Goal: Task Accomplishment & Management: Manage account settings

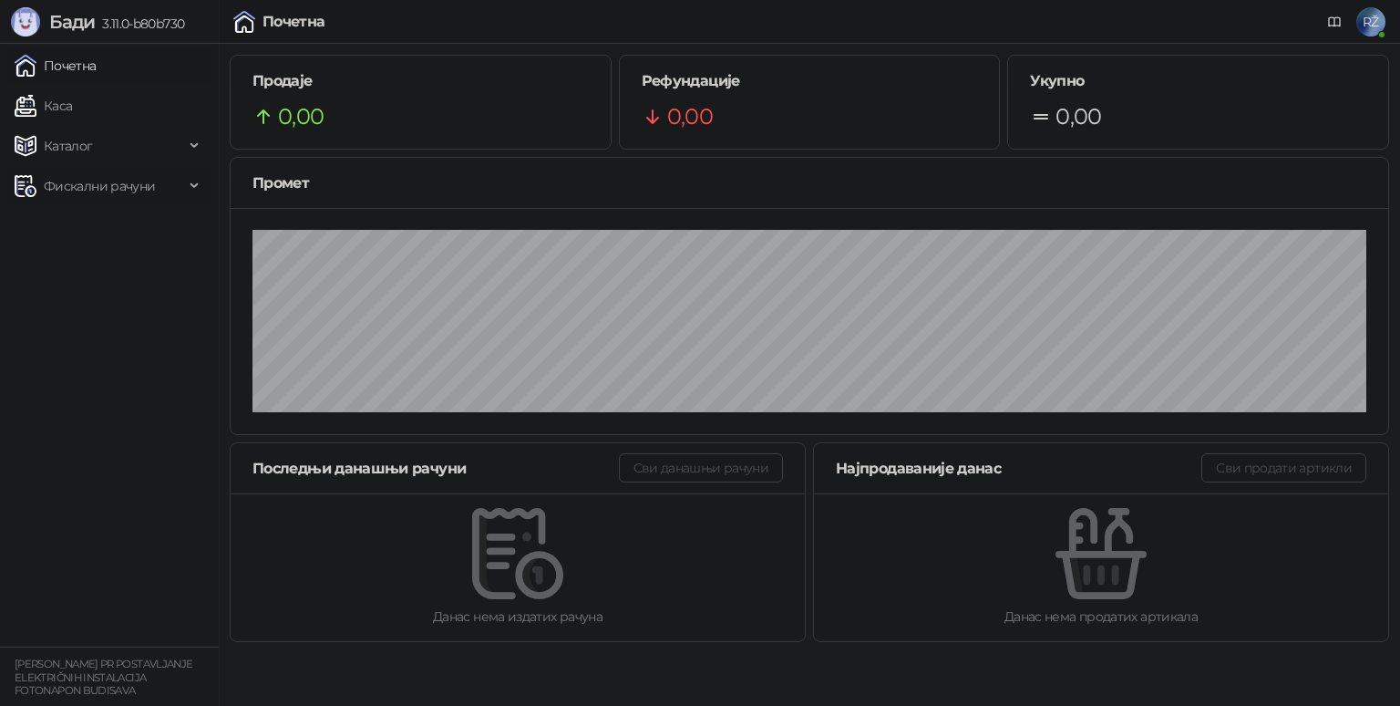
click at [187, 187] on div "Фискални рачуни" at bounding box center [109, 186] width 211 height 36
click at [98, 234] on link "Издати рачуни" at bounding box center [83, 226] width 122 height 36
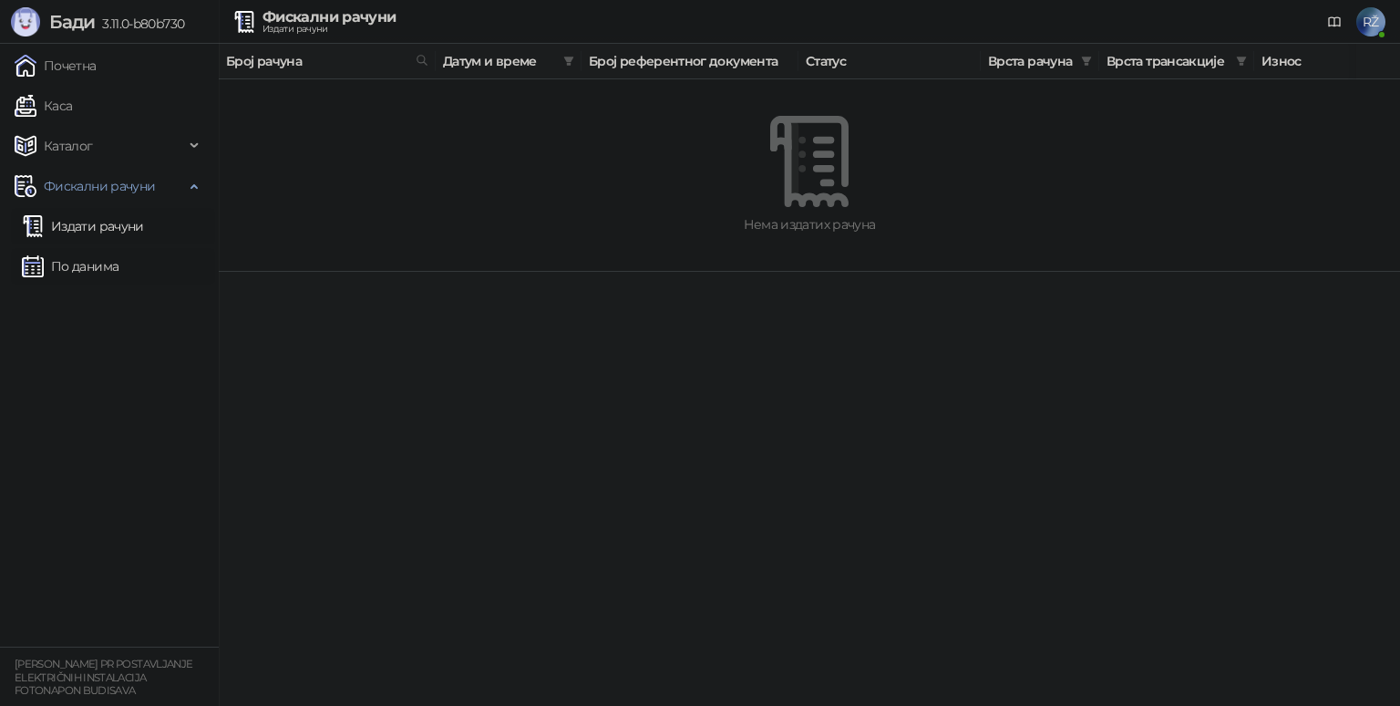
click at [97, 262] on link "По данима" at bounding box center [70, 266] width 97 height 36
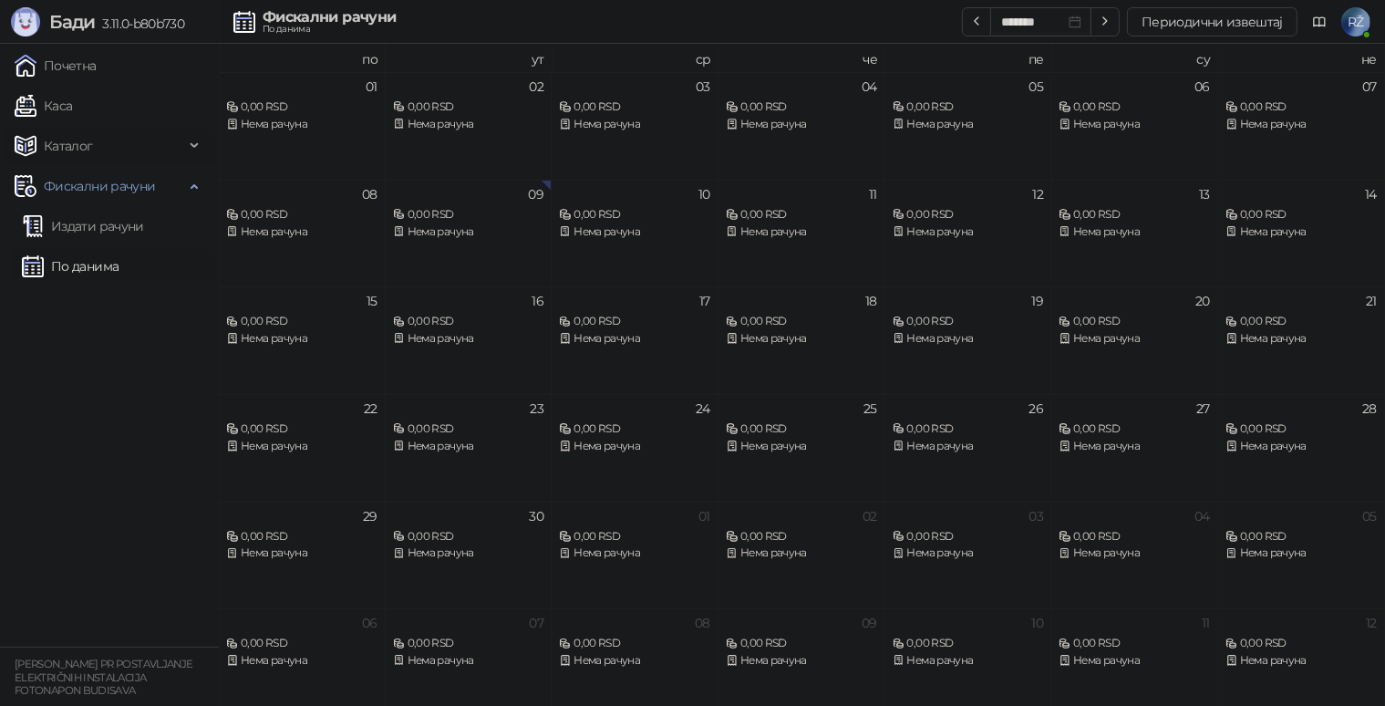
click at [120, 151] on span "Каталог" at bounding box center [100, 146] width 170 height 36
click at [92, 150] on span "Каталог" at bounding box center [100, 146] width 170 height 36
click at [77, 673] on small "[PERSON_NAME] PR POSTAVLJANJE ELEKTRIČNIH INSTALACIJA FOTONAPON BUDISAVA" at bounding box center [104, 676] width 178 height 39
click at [72, 105] on link "Каса" at bounding box center [43, 106] width 57 height 36
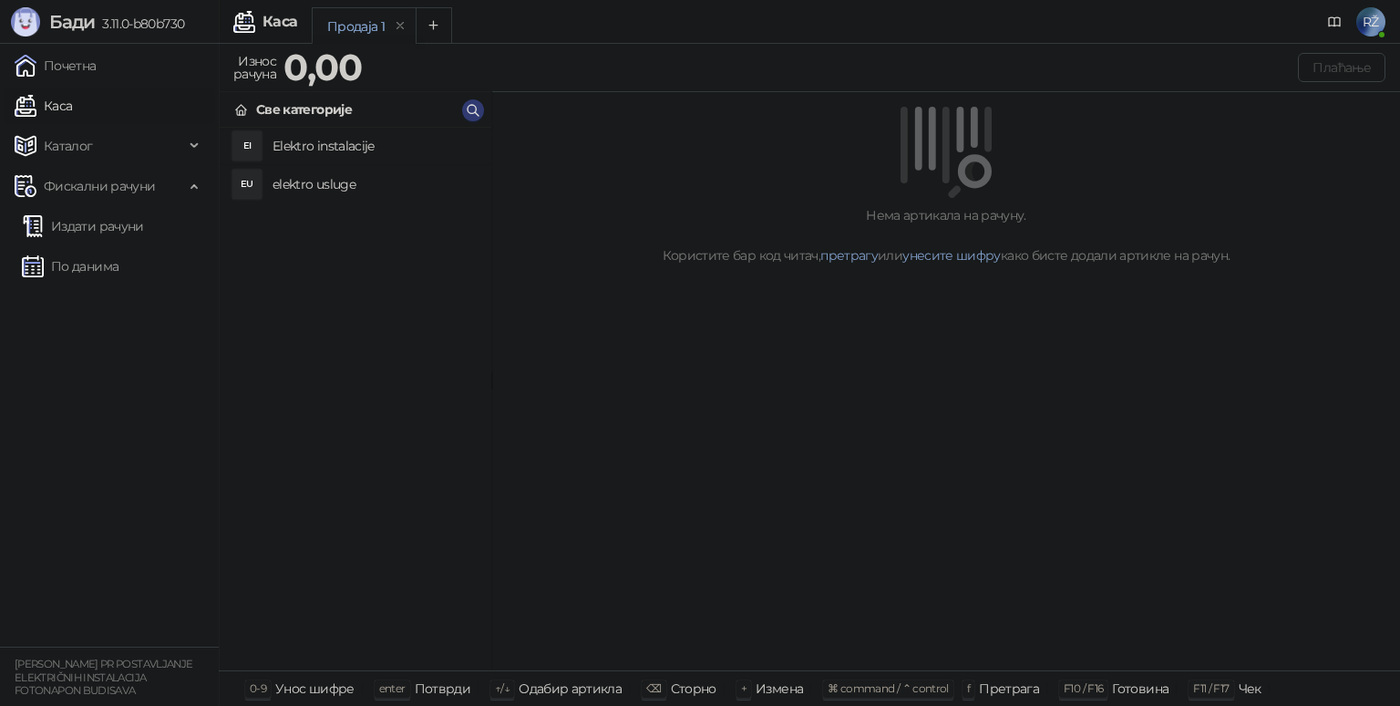
click at [1369, 22] on span "RŽ" at bounding box center [1370, 21] width 29 height 29
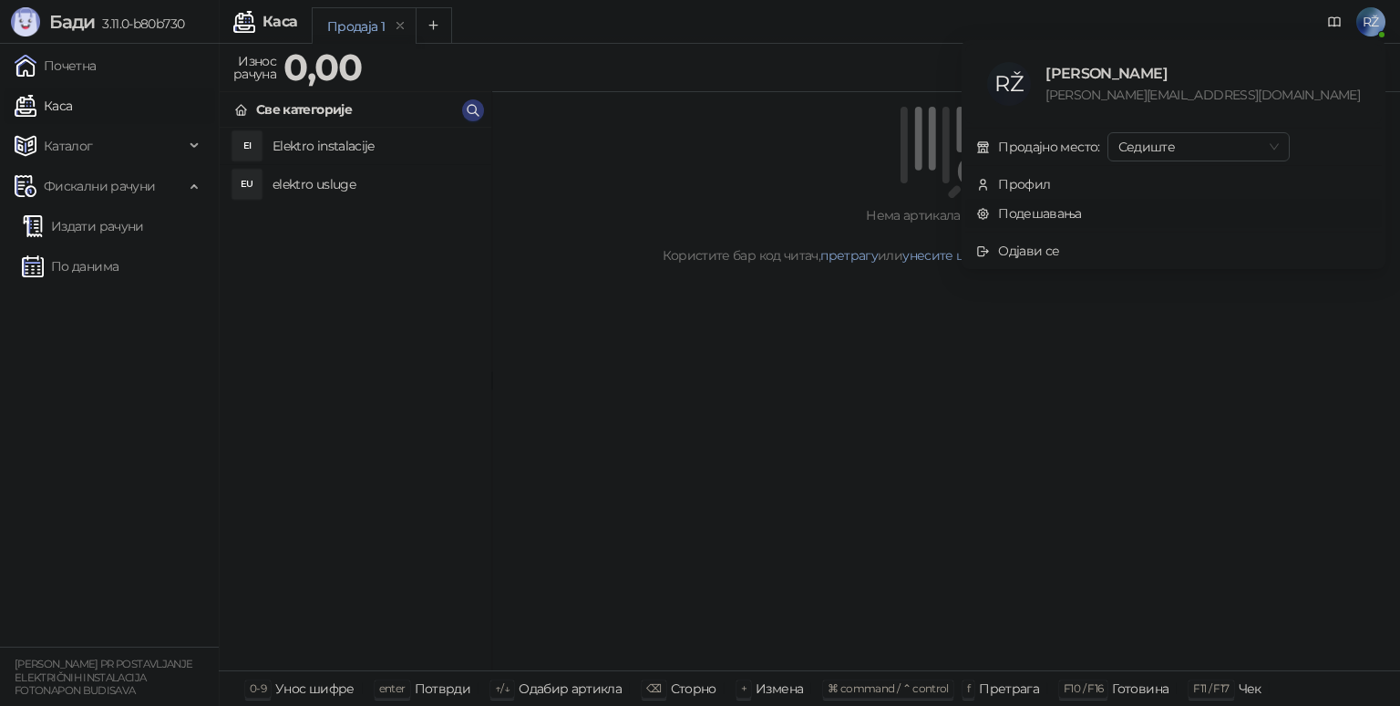
click at [1082, 210] on link "Подешавања" at bounding box center [1029, 213] width 106 height 16
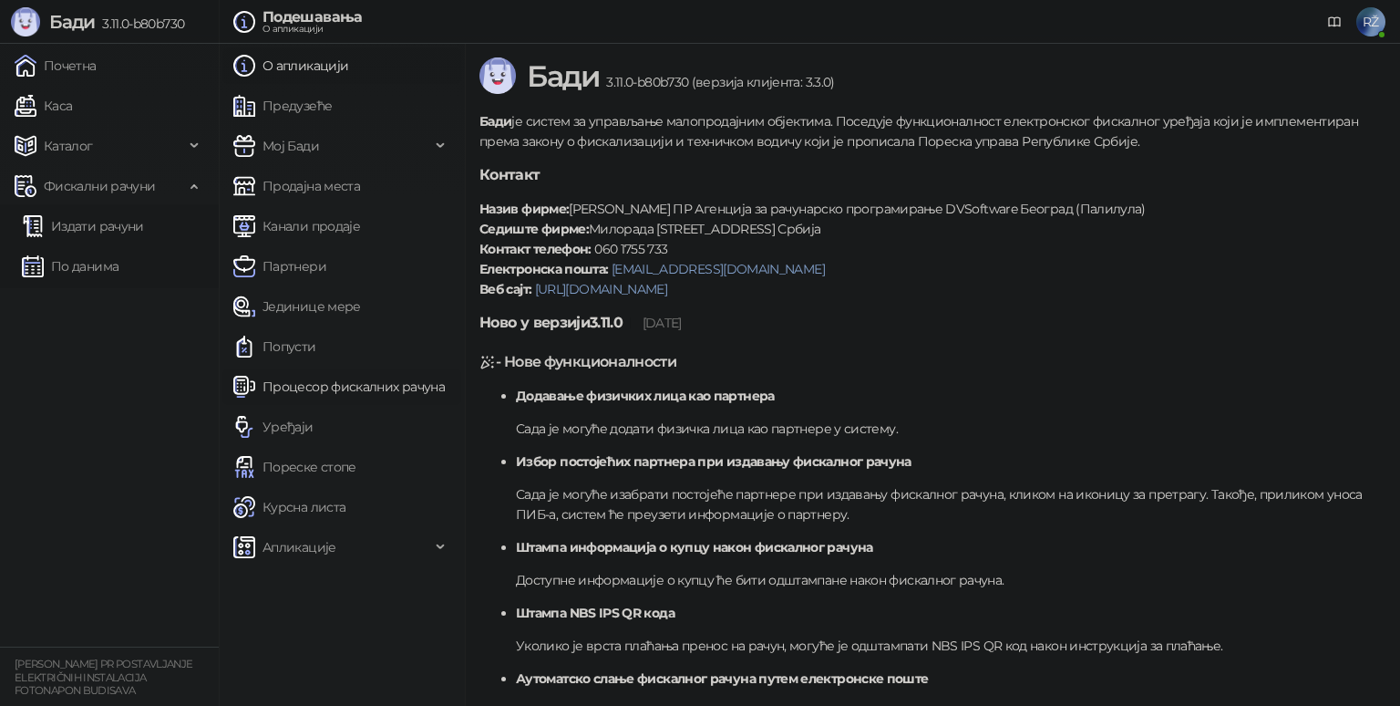
click at [359, 388] on link "Процесор фискалних рачуна" at bounding box center [338, 386] width 211 height 36
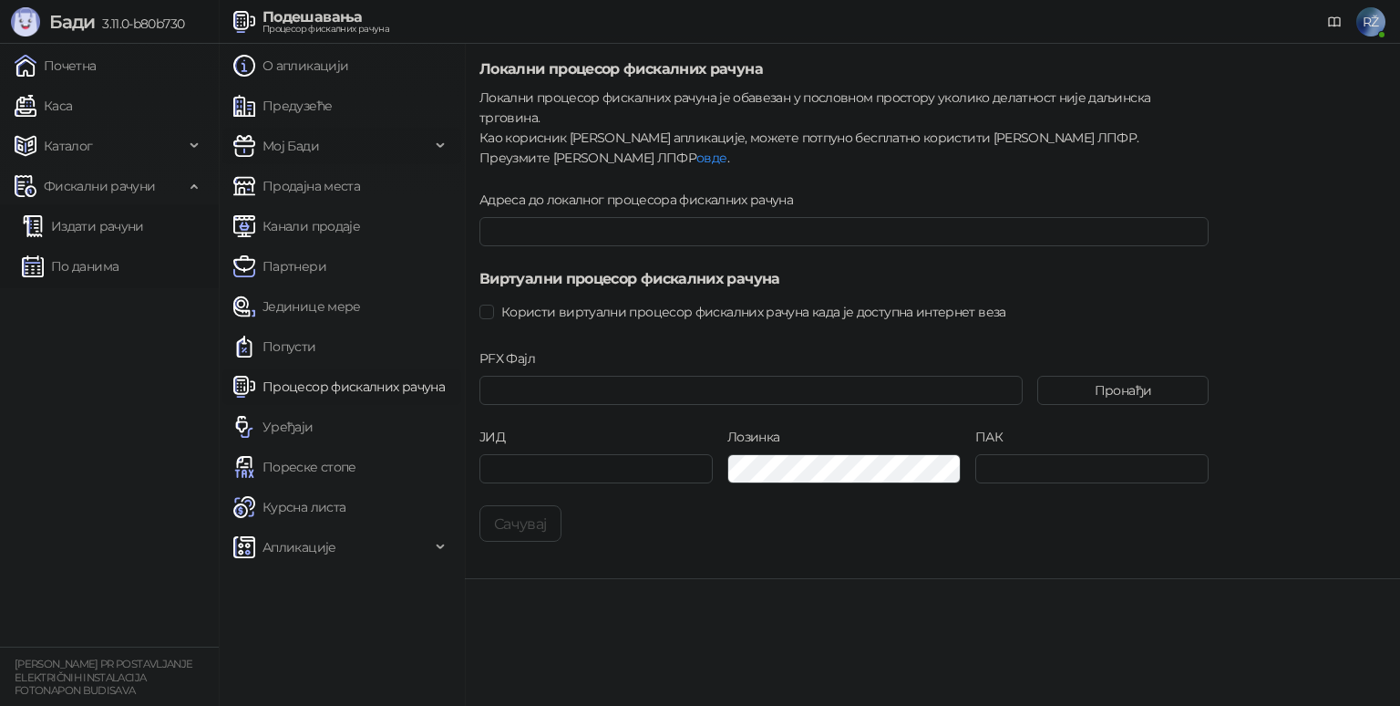
click at [345, 153] on span "Мој Бади" at bounding box center [331, 146] width 197 height 36
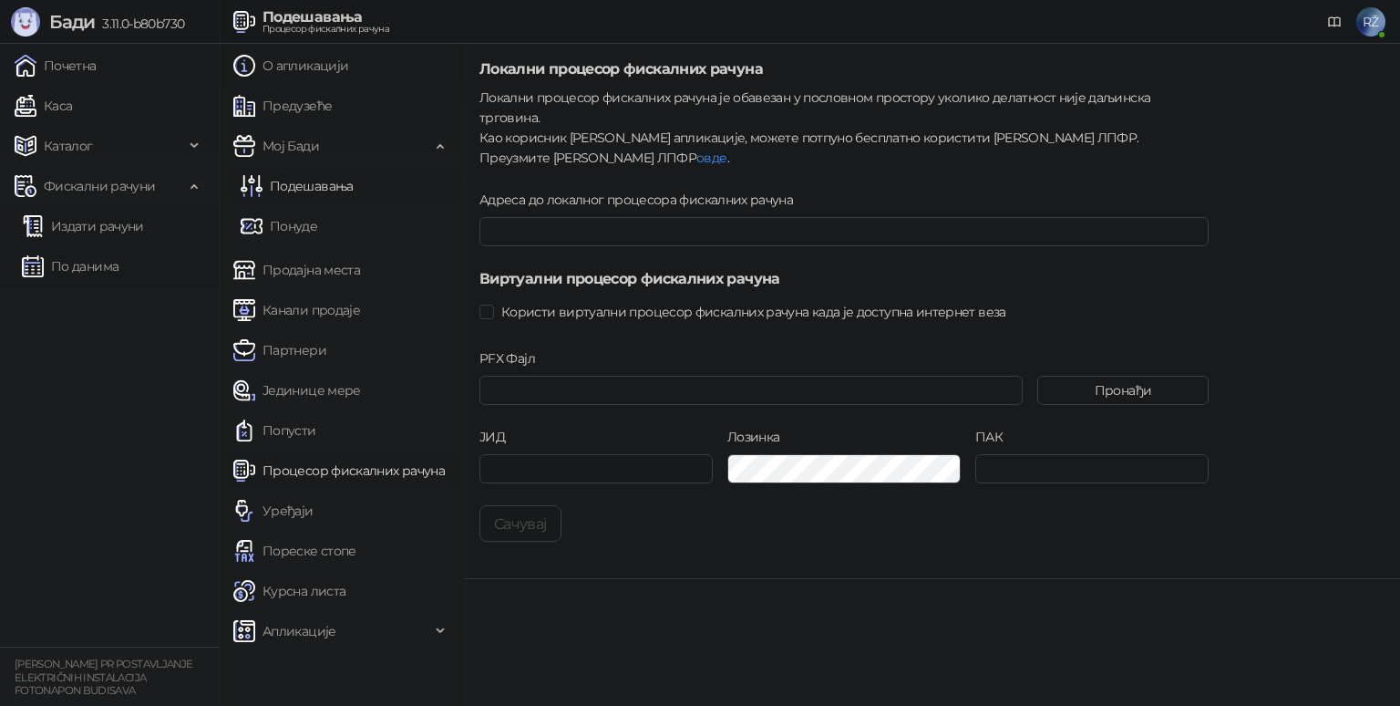
click at [325, 187] on link "Подешавања" at bounding box center [297, 186] width 113 height 36
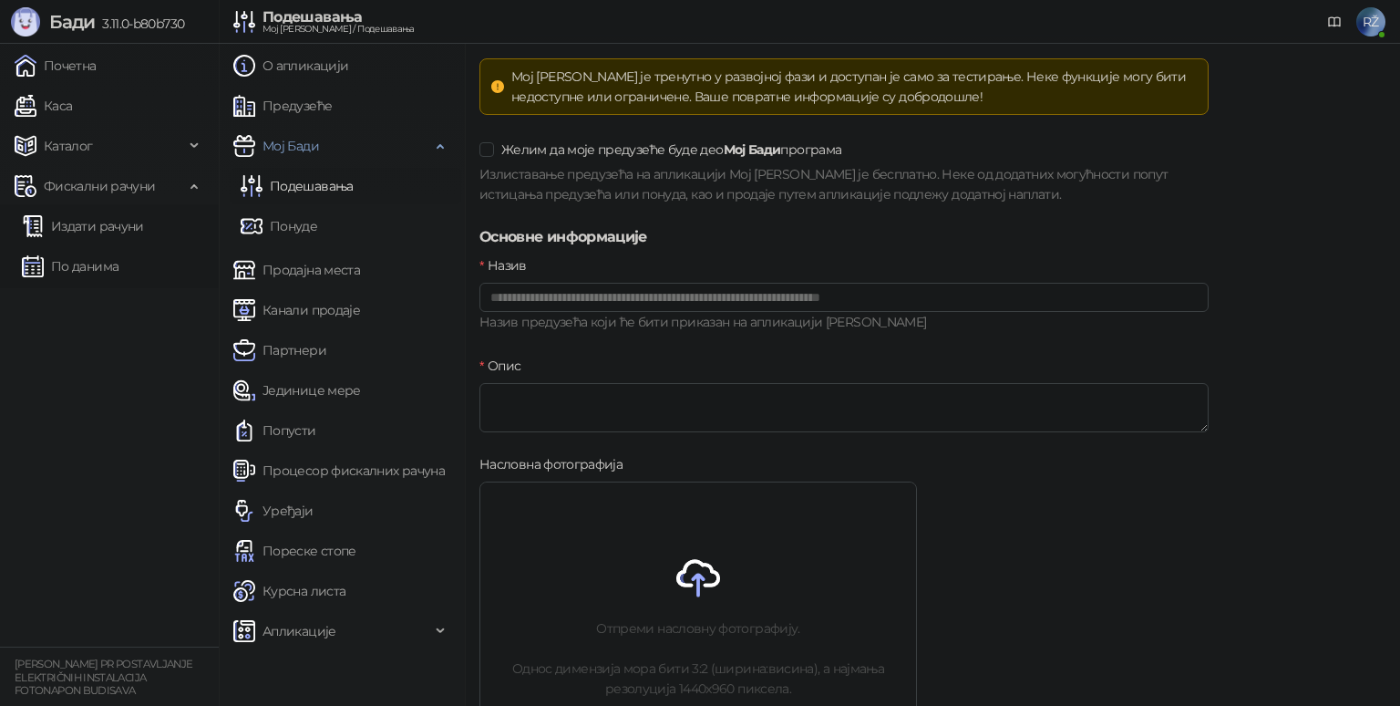
scroll to position [679, 0]
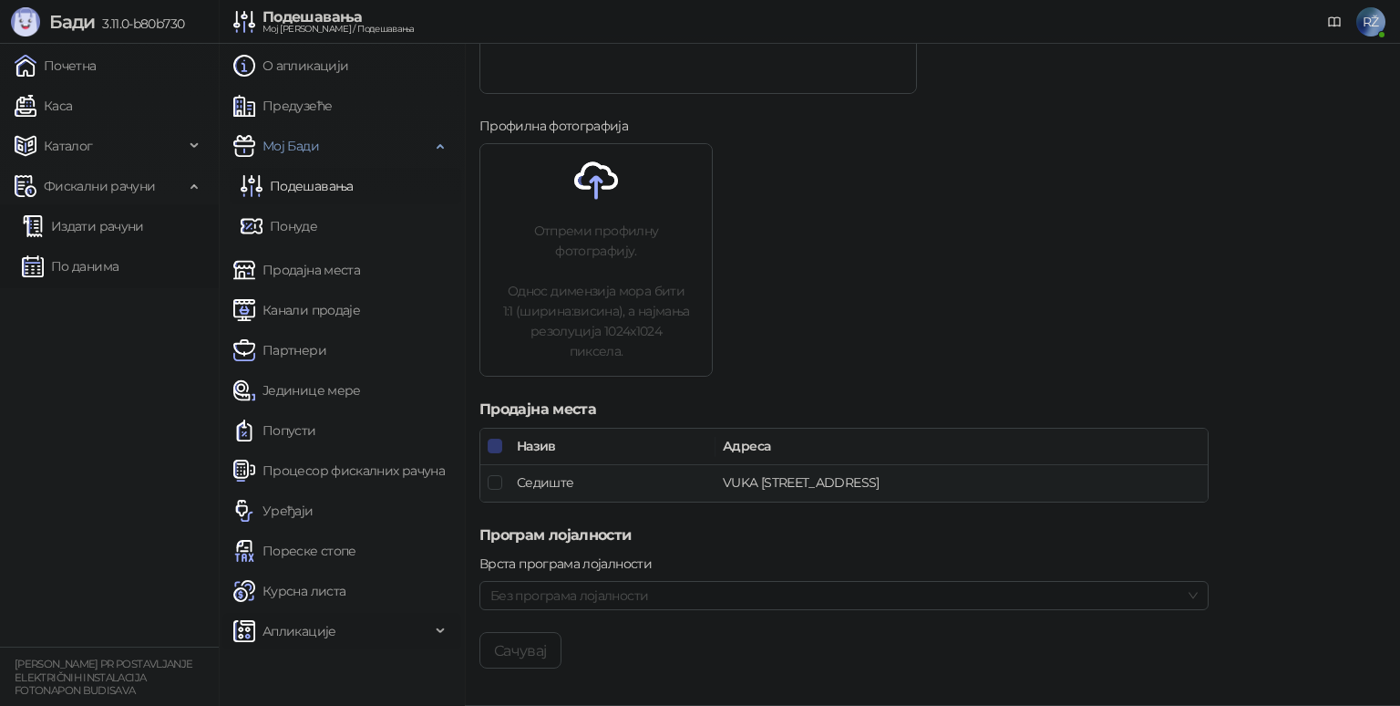
click at [315, 634] on span "Апликације" at bounding box center [300, 631] width 74 height 36
click at [328, 315] on link "Канали продаје" at bounding box center [296, 310] width 127 height 36
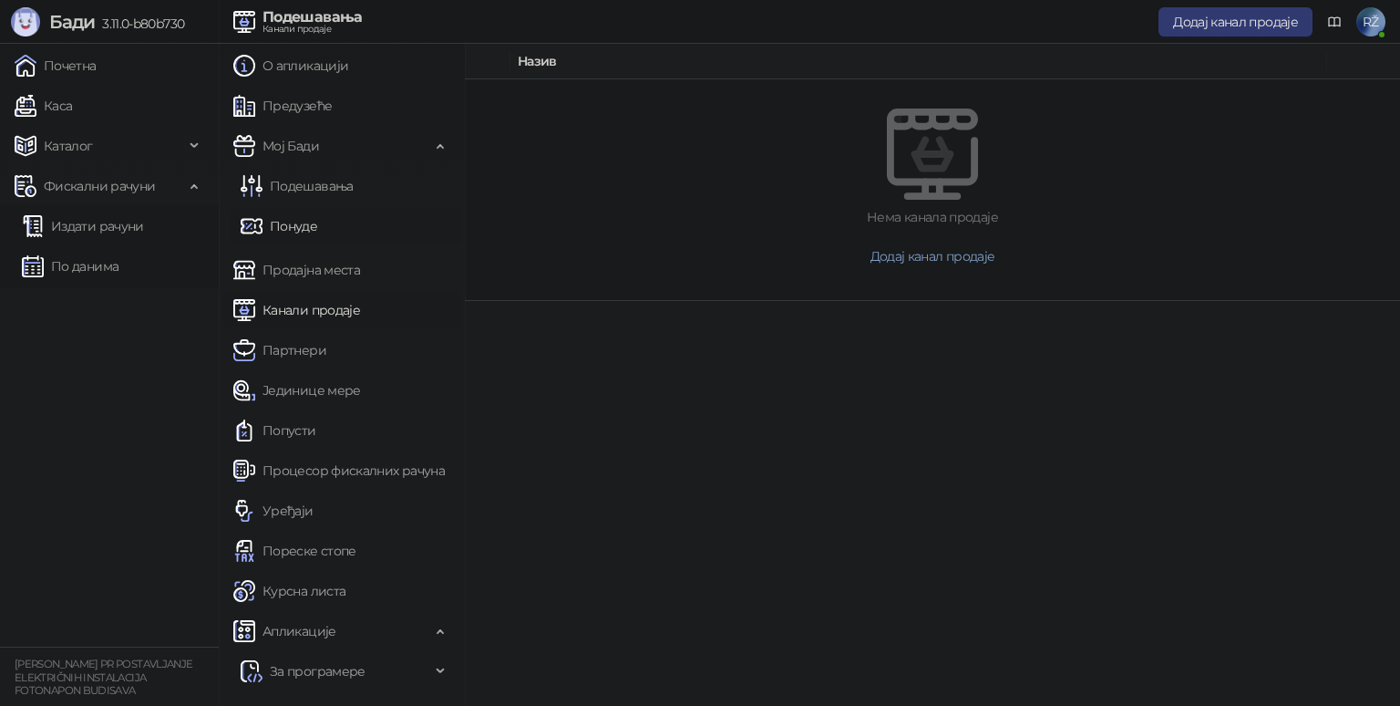
click at [312, 229] on link "Понуде" at bounding box center [279, 226] width 77 height 36
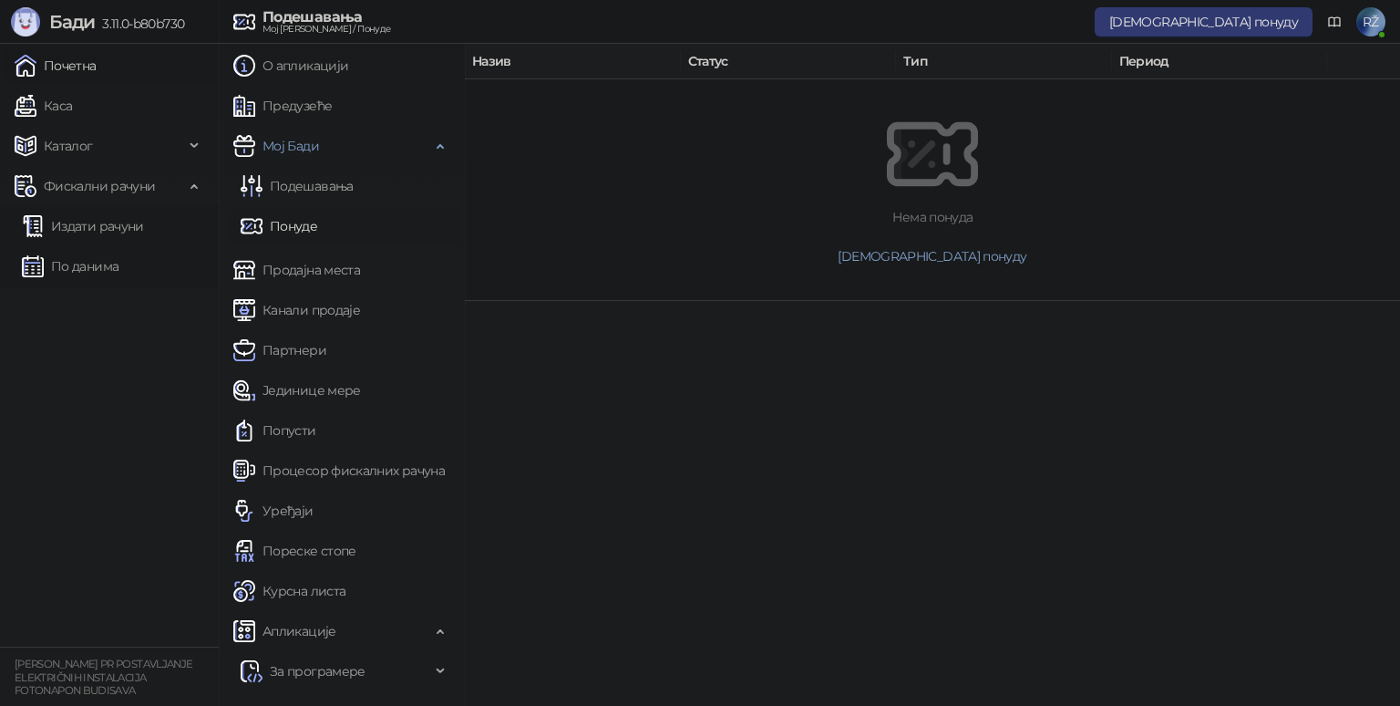
click at [62, 72] on link "Почетна" at bounding box center [56, 65] width 82 height 36
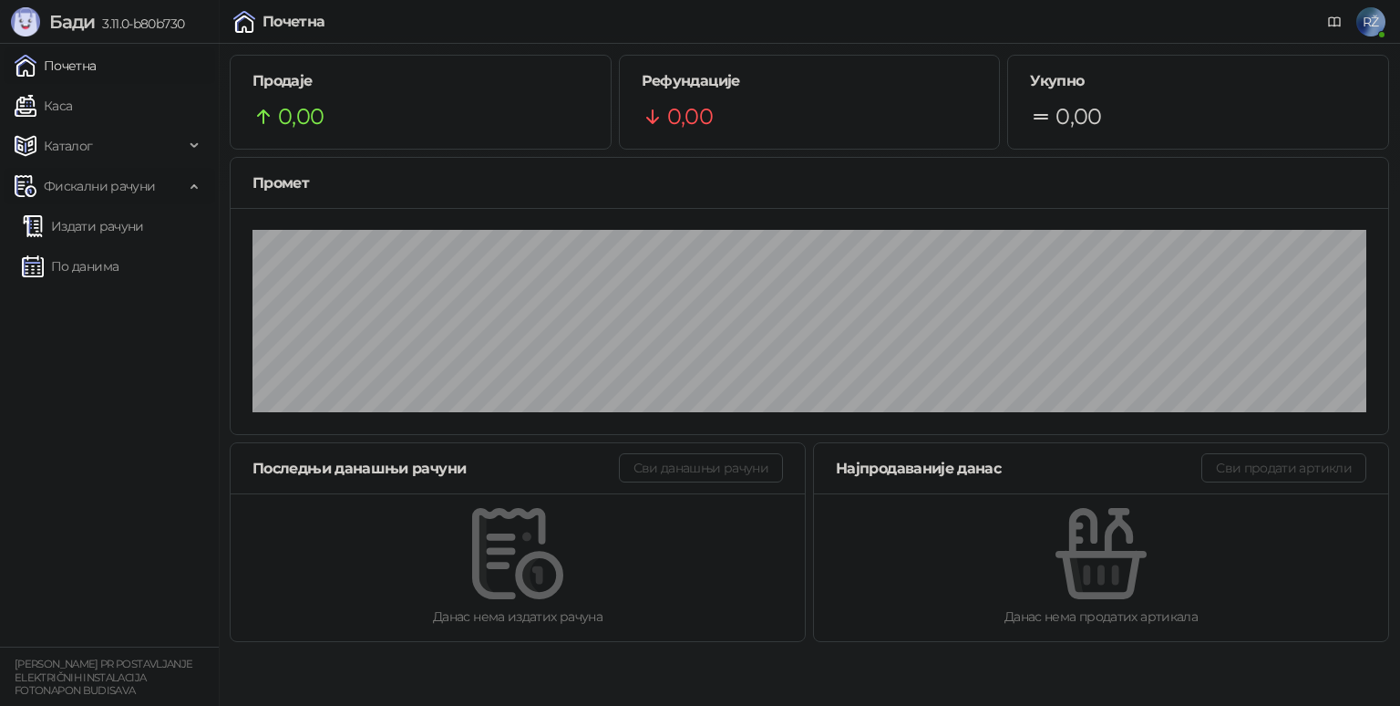
click at [198, 184] on icon at bounding box center [195, 184] width 9 height 0
click at [196, 146] on div "Каталог" at bounding box center [109, 146] width 211 height 36
click at [192, 144] on icon at bounding box center [195, 144] width 9 height 0
click at [1371, 15] on span "RŽ" at bounding box center [1370, 21] width 29 height 29
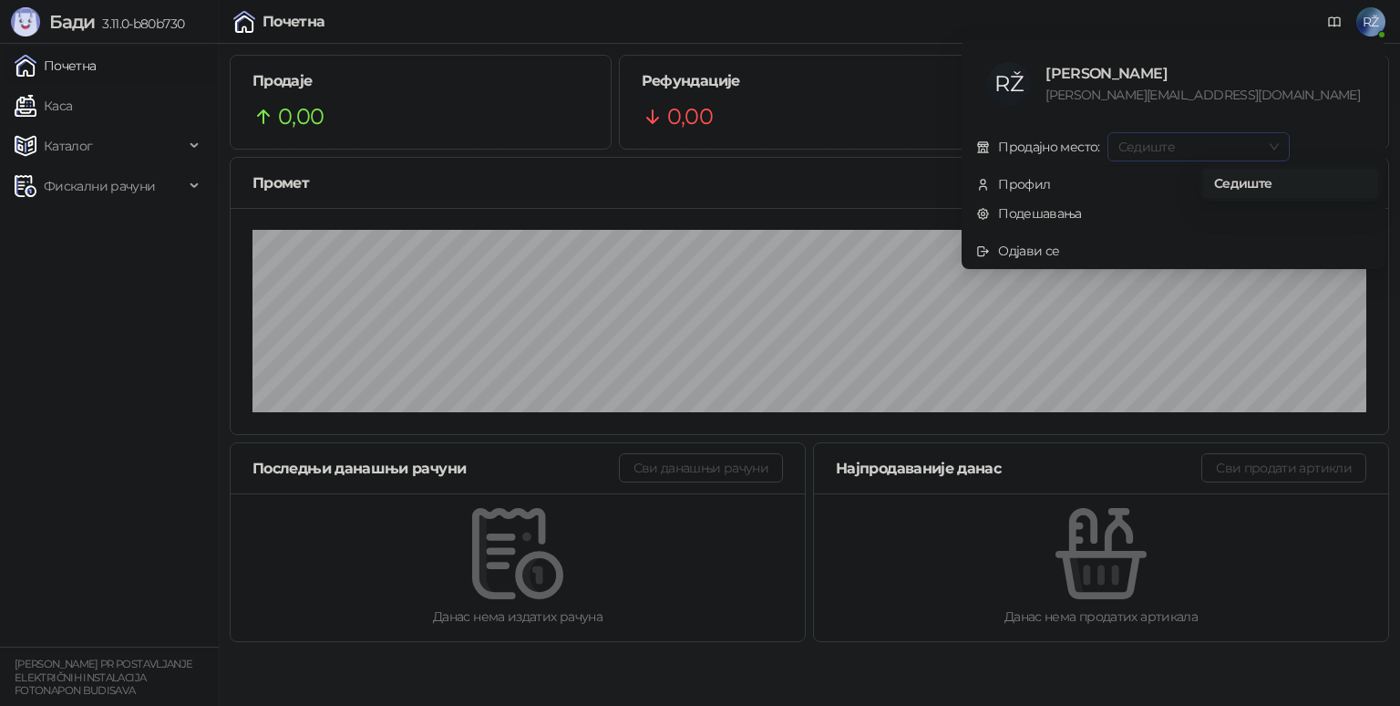
click at [1239, 146] on span "Седиште" at bounding box center [1199, 146] width 160 height 27
click at [1203, 58] on div "RŽ [PERSON_NAME] [PERSON_NAME][EMAIL_ADDRESS][DOMAIN_NAME]" at bounding box center [1173, 84] width 417 height 80
click at [1050, 186] on div "Профил" at bounding box center [1024, 184] width 52 height 20
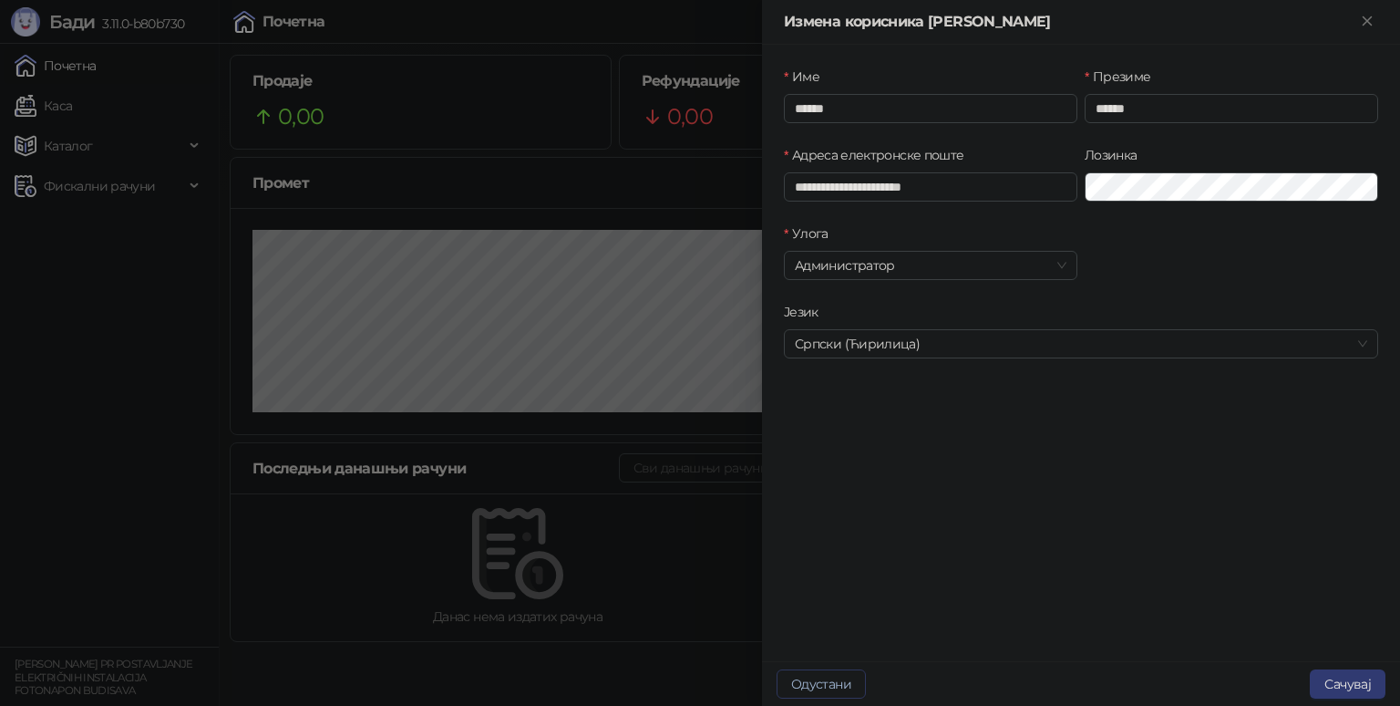
click at [857, 678] on button "Одустани" at bounding box center [821, 683] width 89 height 29
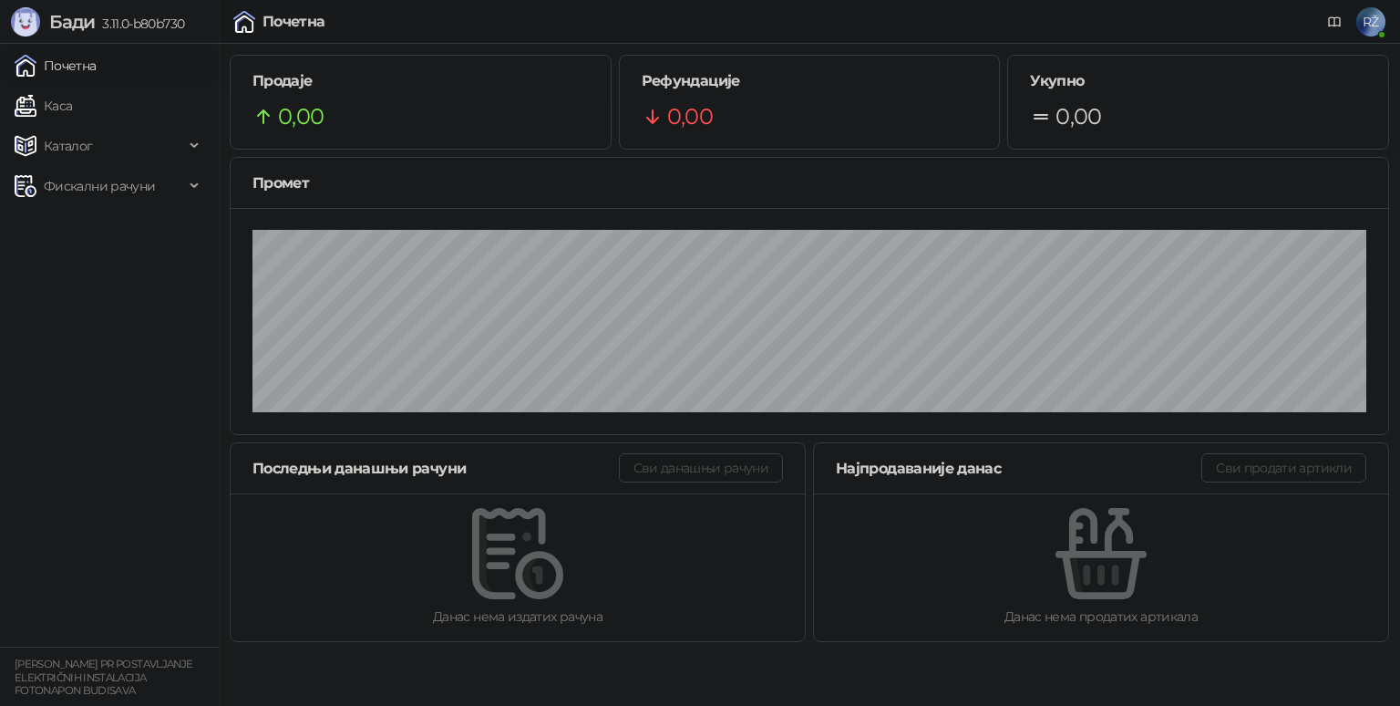
click at [1375, 26] on span "RŽ" at bounding box center [1370, 21] width 29 height 29
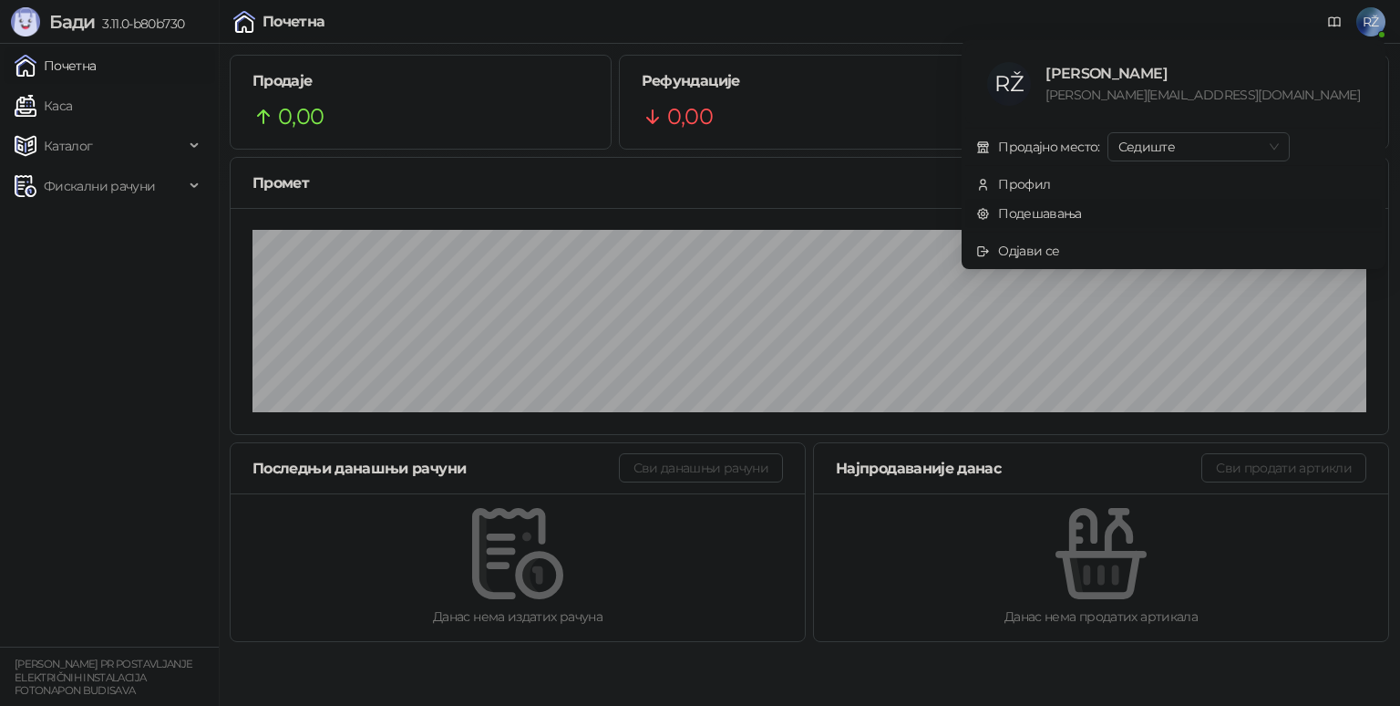
click at [1082, 215] on link "Подешавања" at bounding box center [1029, 213] width 106 height 16
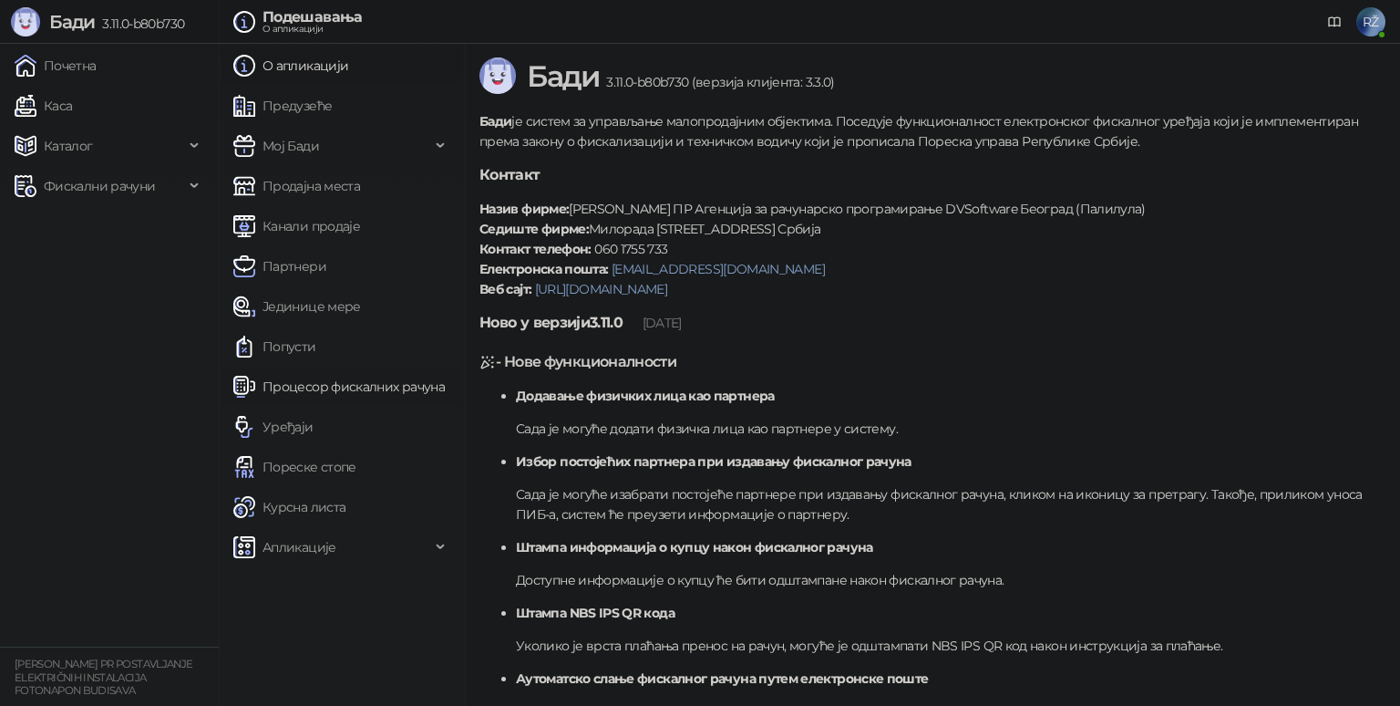
click at [339, 384] on link "Процесор фискалних рачуна" at bounding box center [338, 386] width 211 height 36
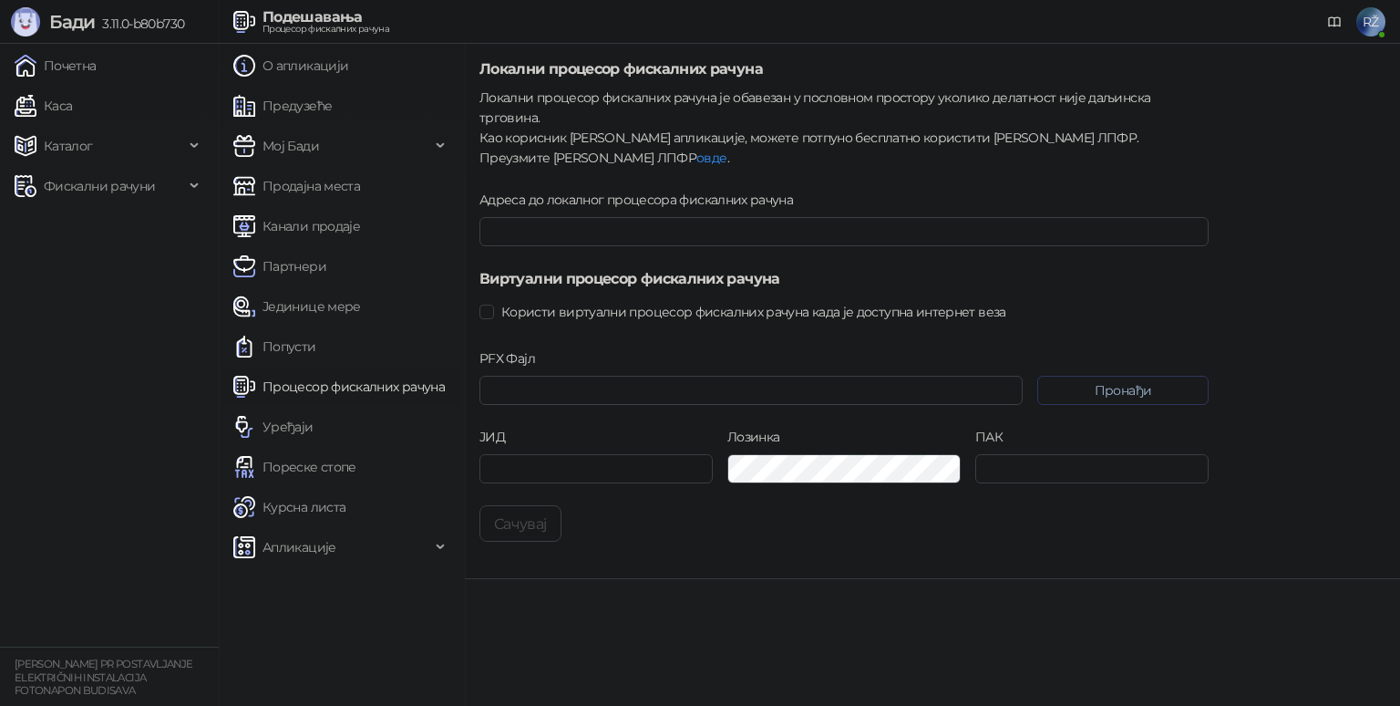
click at [1111, 376] on button "Пронађи" at bounding box center [1122, 390] width 171 height 29
click at [1346, 607] on icon "close" at bounding box center [1346, 611] width 13 height 13
click at [696, 150] on link "овде" at bounding box center [711, 158] width 30 height 16
click at [841, 190] on div "Адреса до локалног процесора фискалних рачуна" at bounding box center [843, 203] width 729 height 27
